Goal: Check status: Check status

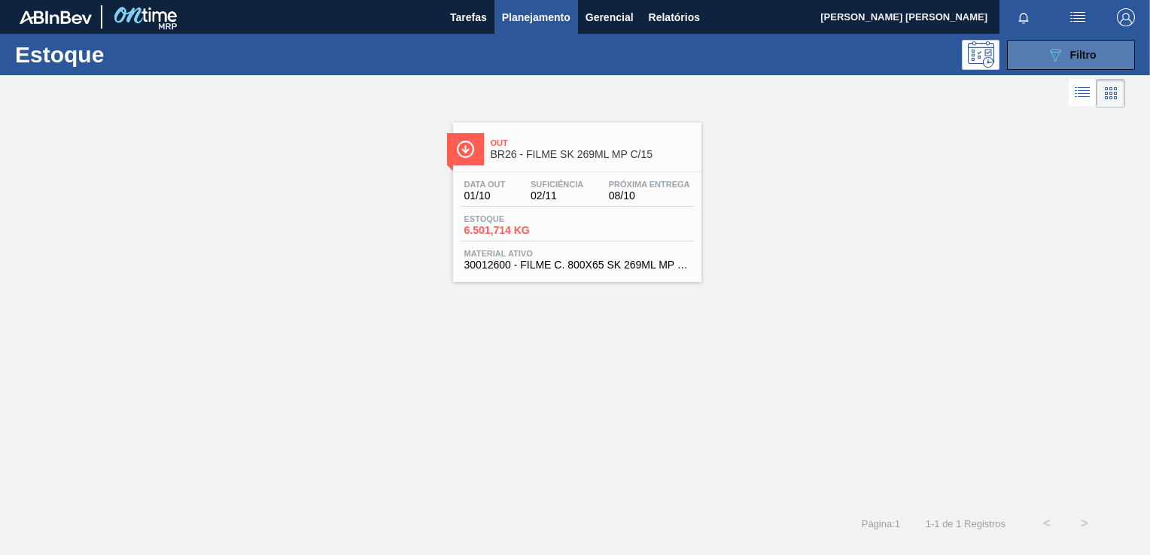
click at [1102, 65] on button "089F7B8B-B2A5-4AFE-B5C0-19BA573D28AC Filtro" at bounding box center [1071, 55] width 128 height 30
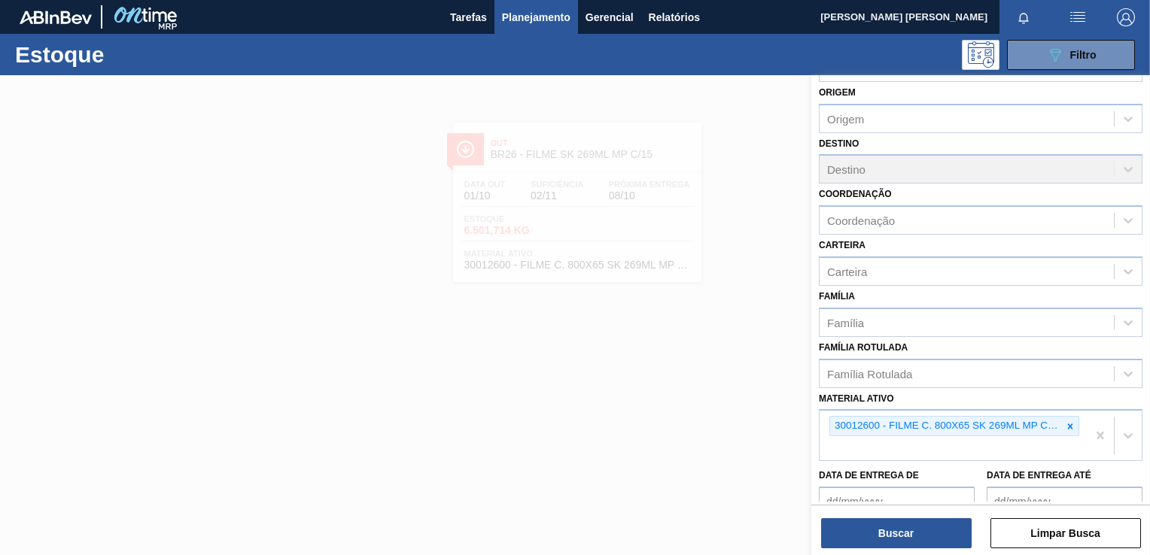
scroll to position [75, 0]
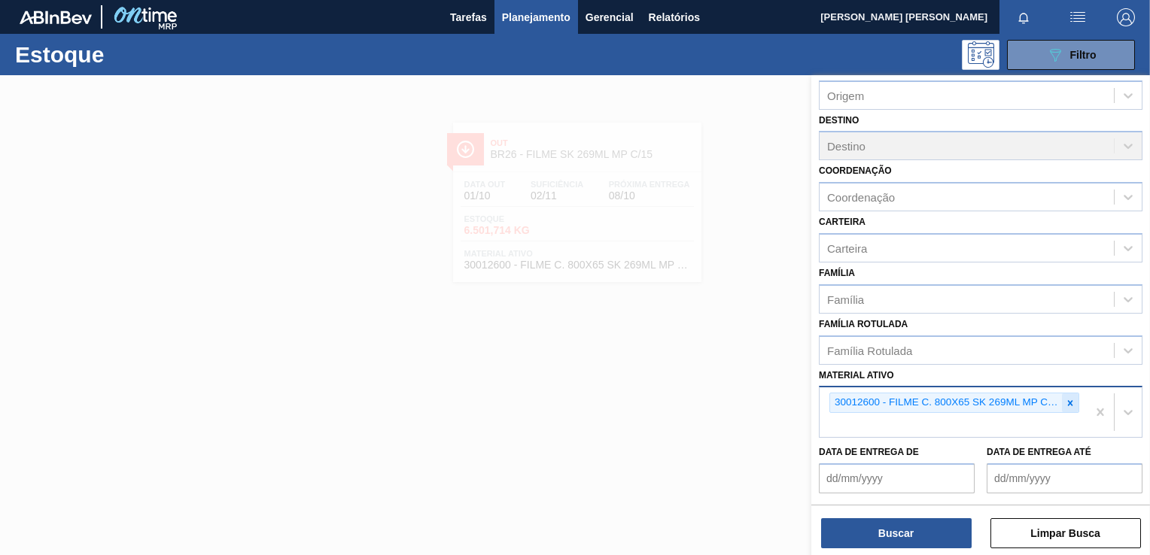
click at [1065, 400] on icon at bounding box center [1070, 403] width 11 height 11
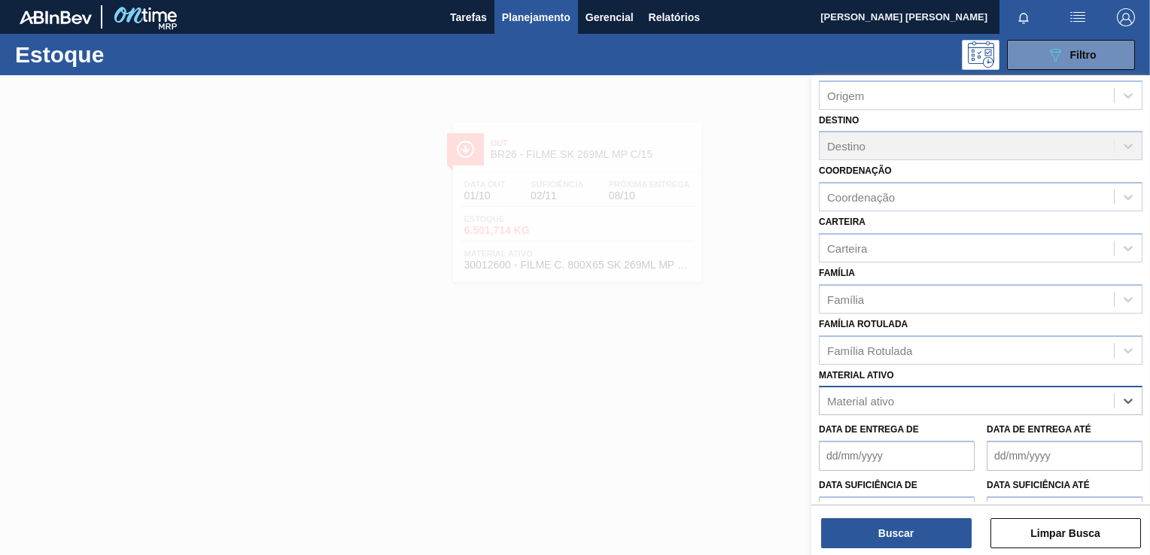
paste ativo "20008538"
type ativo "20008538"
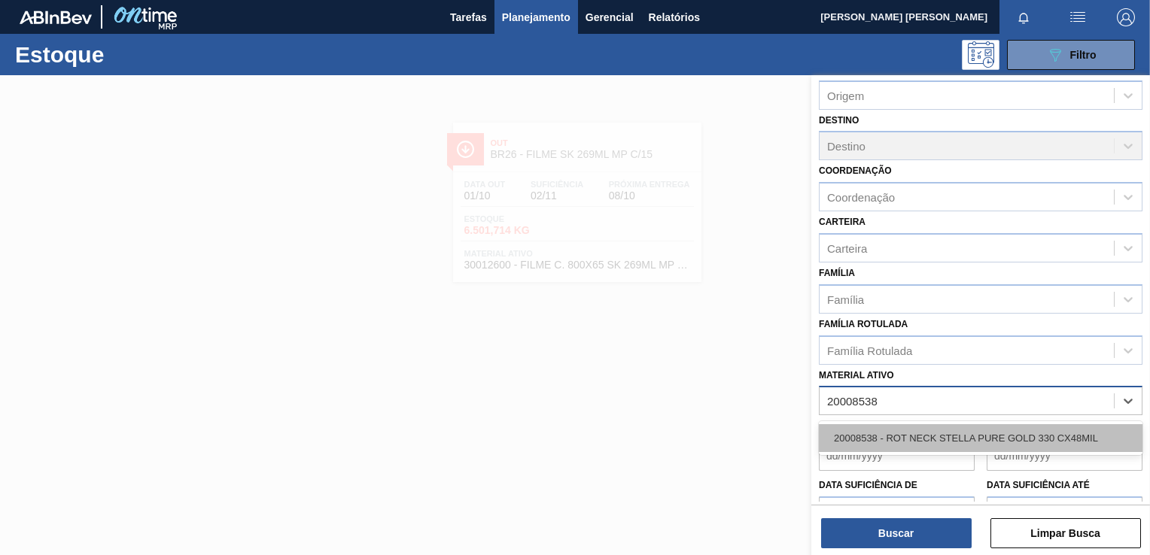
click at [970, 437] on div "20008538 - ROT NECK STELLA PURE GOLD 330 CX48MIL" at bounding box center [981, 438] width 324 height 28
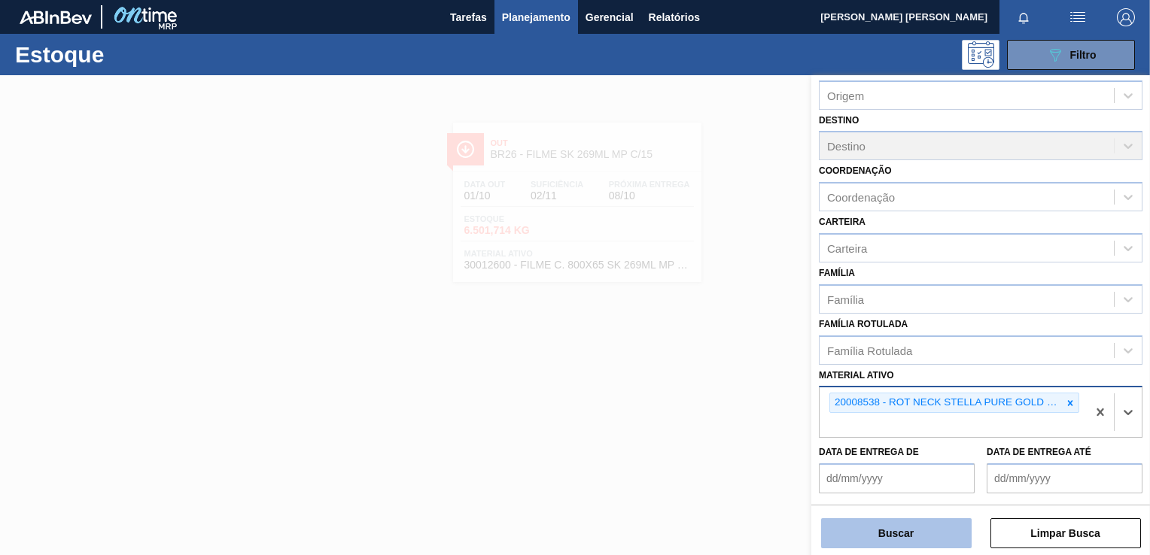
click at [899, 540] on button "Buscar" at bounding box center [896, 533] width 150 height 30
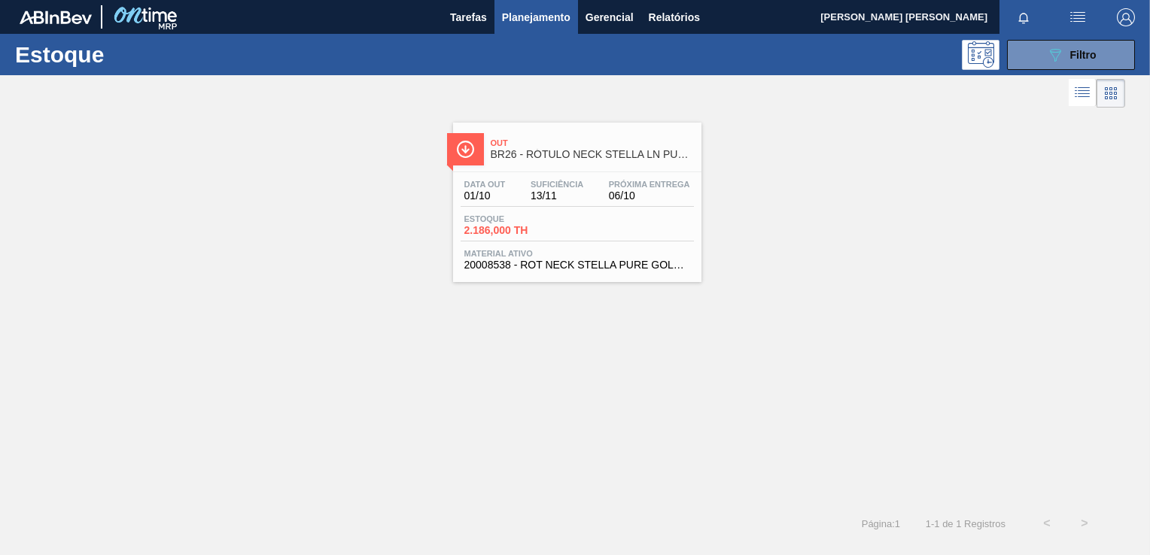
click at [524, 214] on span "Estoque" at bounding box center [516, 218] width 105 height 9
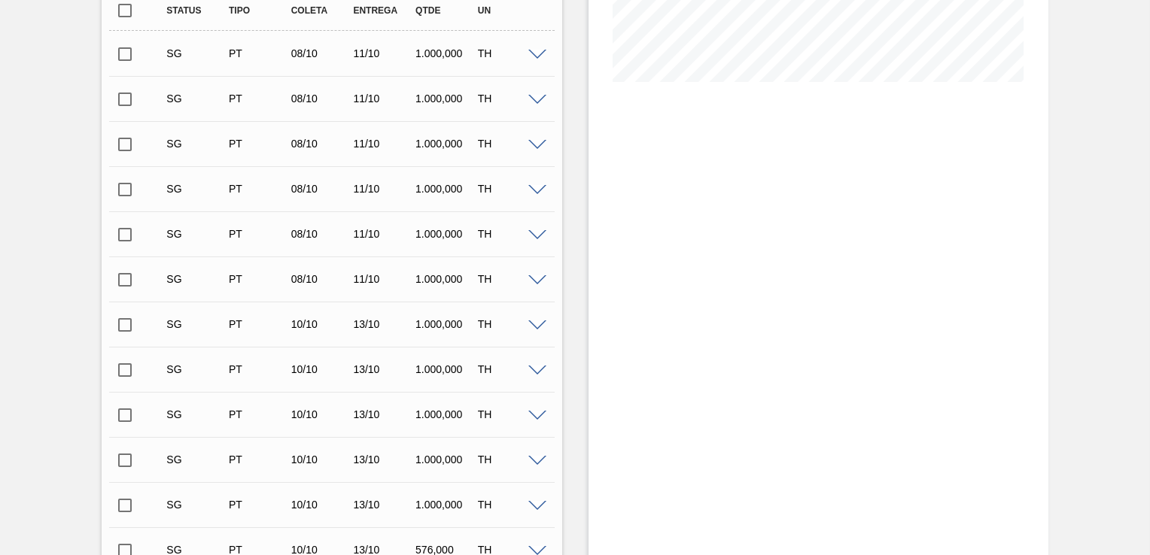
scroll to position [634, 0]
